Goal: Find specific page/section: Find specific page/section

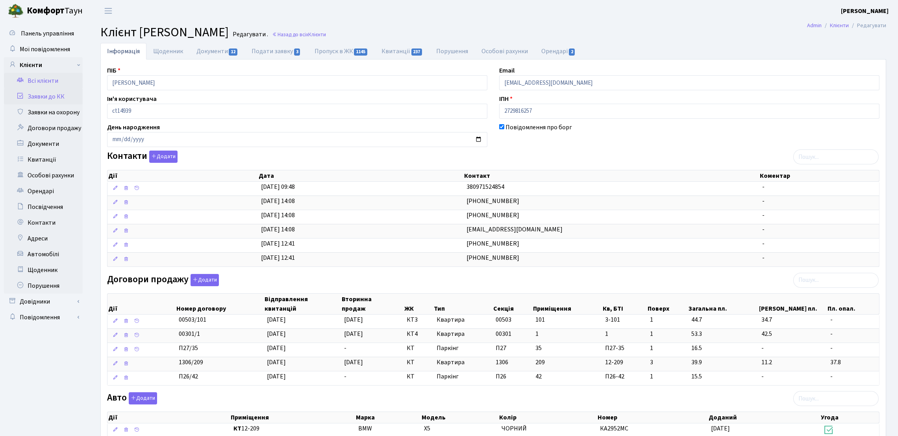
click at [67, 91] on link "Заявки до КК" at bounding box center [43, 97] width 79 height 16
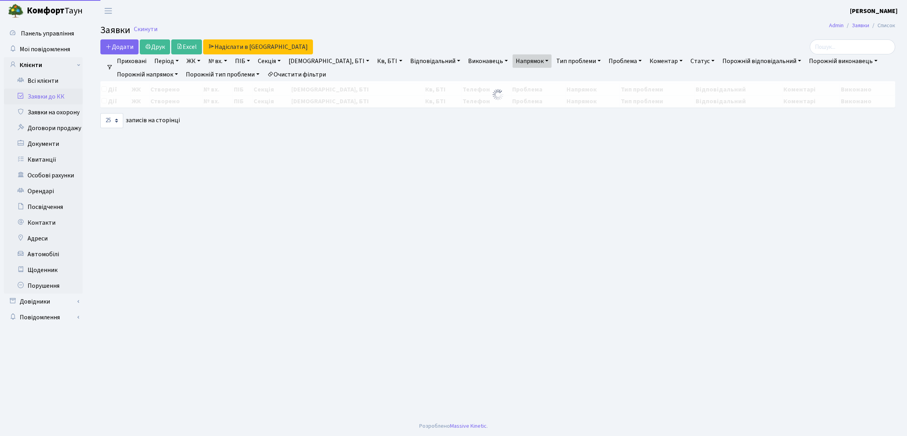
select select "25"
